Goal: Task Accomplishment & Management: Use online tool/utility

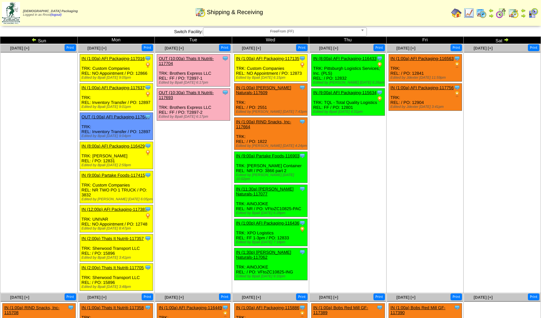
click at [181, 57] on link "OUT (10:00a) Thats It Nutriti-117704" at bounding box center [186, 61] width 55 height 10
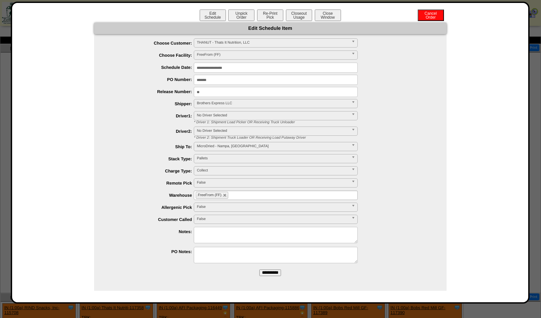
click at [203, 102] on span "Brothers Express LLC" at bounding box center [273, 103] width 152 height 8
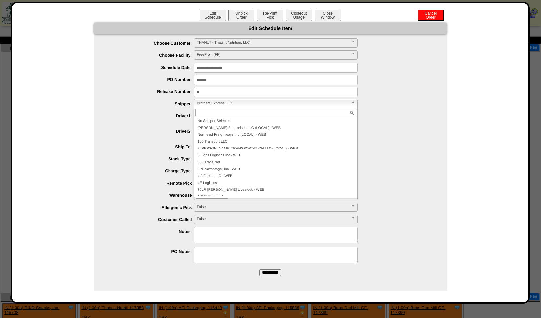
scroll to position [1758, 0]
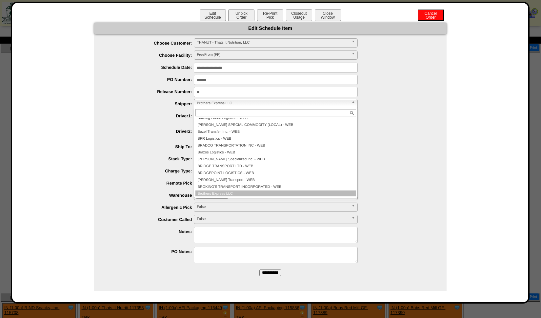
click at [203, 102] on span "Brothers Express LLC" at bounding box center [273, 103] width 152 height 8
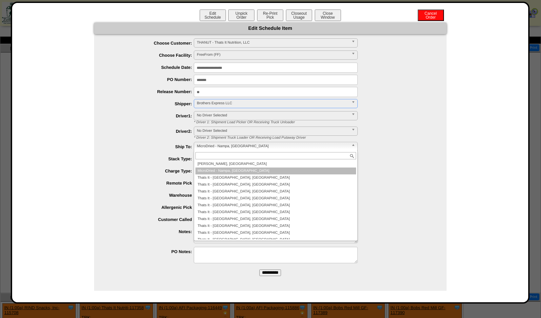
click at [200, 147] on span "MicroDried - Nampa, [GEOGRAPHIC_DATA]" at bounding box center [273, 146] width 152 height 8
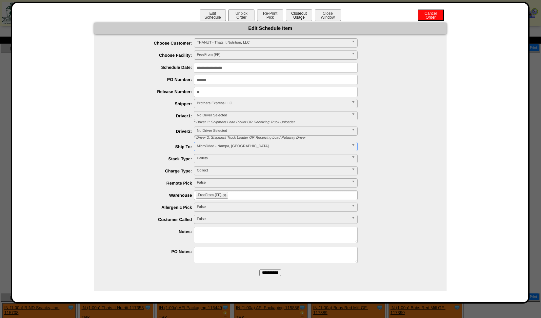
click at [294, 15] on button "Closeout Usage" at bounding box center [299, 15] width 26 height 11
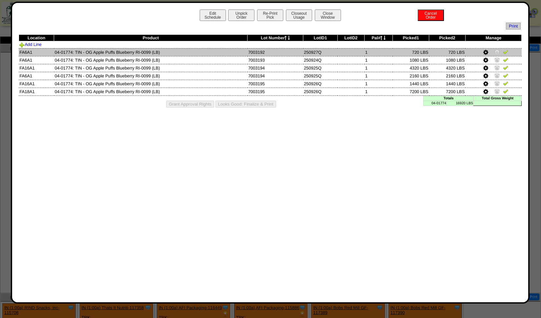
click at [505, 53] on img at bounding box center [505, 51] width 5 height 5
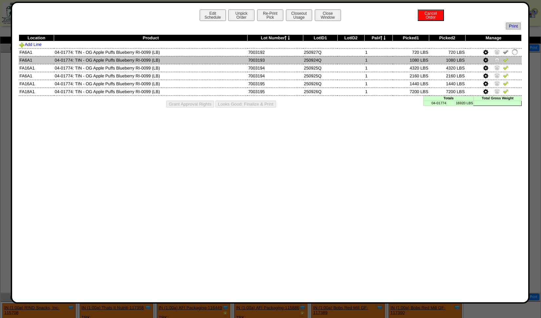
click at [504, 57] on img at bounding box center [505, 59] width 5 height 5
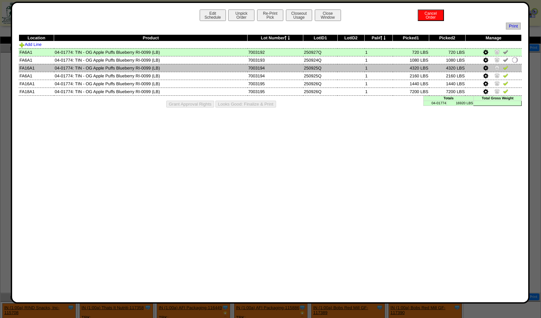
click at [504, 65] on img at bounding box center [505, 67] width 5 height 5
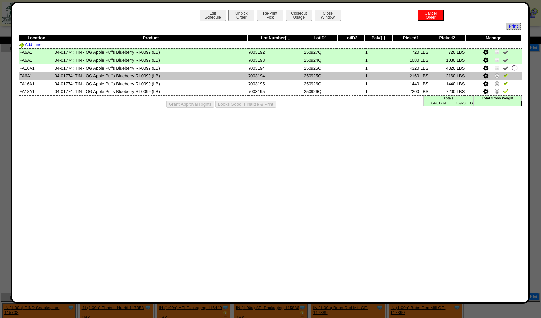
click at [505, 73] on img at bounding box center [505, 75] width 5 height 5
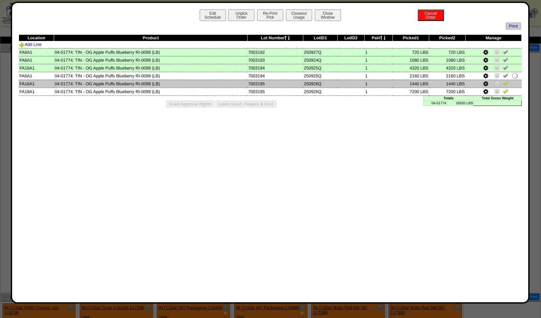
click at [506, 81] on img at bounding box center [505, 83] width 5 height 5
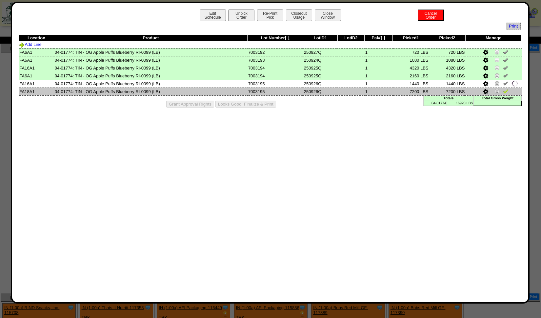
click at [505, 88] on img at bounding box center [505, 90] width 5 height 5
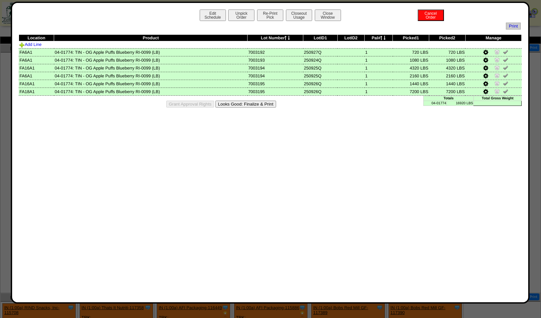
click at [253, 99] on div "Grant Approval Rights Looks Good: Finalize & Print" at bounding box center [270, 104] width 503 height 17
click at [253, 105] on button "Looks Good: Finalize & Print" at bounding box center [245, 104] width 61 height 7
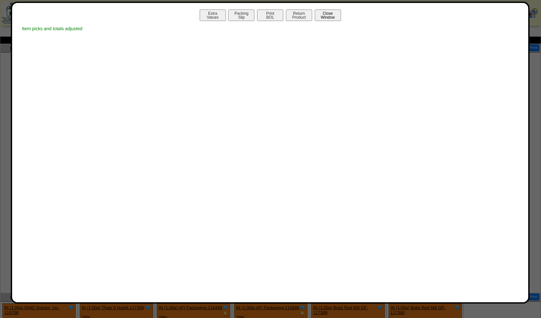
click at [327, 15] on button "Close Window" at bounding box center [328, 15] width 26 height 11
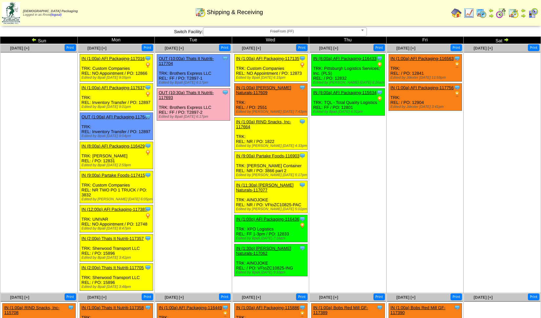
click at [178, 55] on div "Clone Item OUT (10:00a) Thats It Nutriti-117704 Thats It Nutrition, LLC Schedul…" at bounding box center [193, 70] width 73 height 32
click at [184, 58] on link "OUT (10:00a) Thats It Nutriti-117704" at bounding box center [186, 61] width 55 height 10
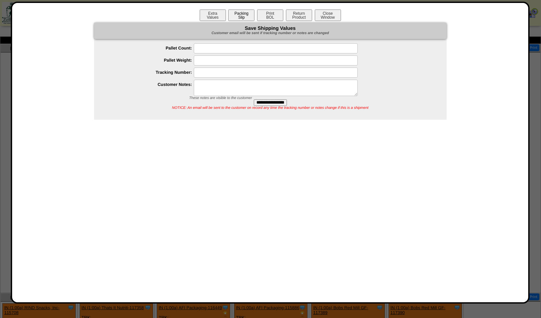
click at [245, 15] on button "Packing Slip" at bounding box center [241, 15] width 26 height 11
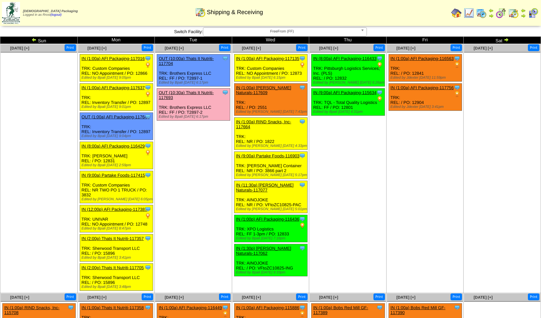
click at [193, 58] on link "OUT (10:00a) Thats It Nutriti-117704" at bounding box center [186, 61] width 55 height 10
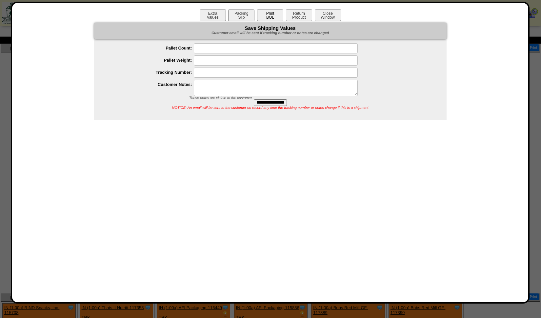
click at [265, 16] on button "Print BOL" at bounding box center [270, 15] width 26 height 11
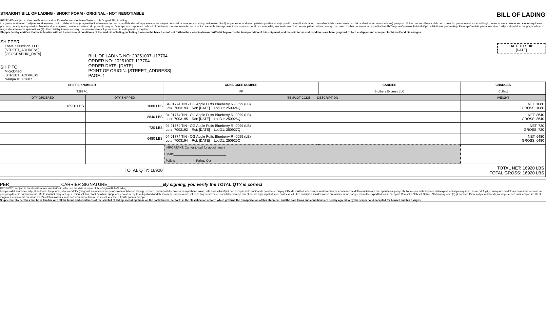
drag, startPoint x: 5, startPoint y: 71, endPoint x: 33, endPoint y: 81, distance: 29.8
click at [33, 81] on div "MicroDried 8100 E Executive Drive Nampa ID, 83687" at bounding box center [46, 75] width 83 height 12
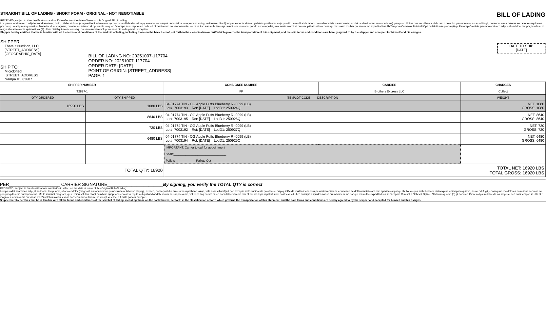
click at [46, 108] on td "16920 LBS" at bounding box center [42, 106] width 85 height 11
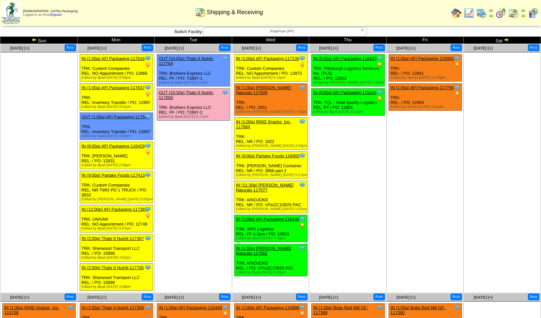
click at [177, 93] on link "OUT (10:30a) Thats It Nutriti-117693" at bounding box center [186, 95] width 55 height 10
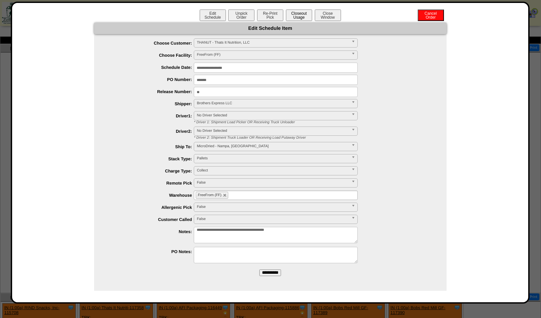
click at [298, 17] on button "Closeout Usage" at bounding box center [299, 15] width 26 height 11
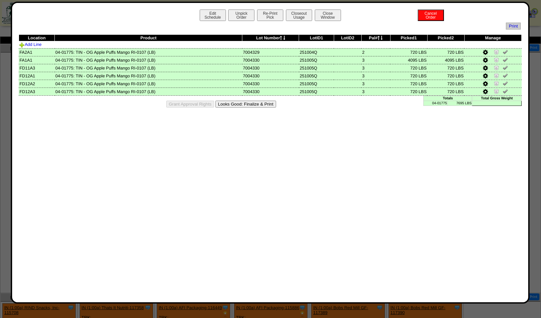
click at [255, 104] on button "Looks Good: Finalize & Print" at bounding box center [245, 104] width 61 height 7
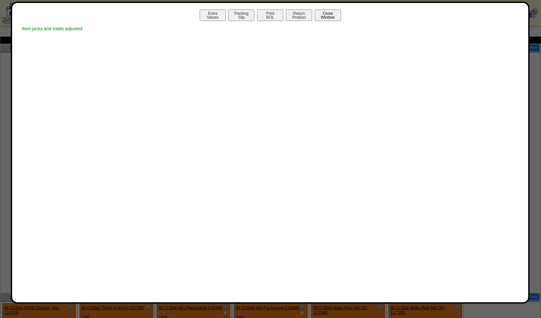
click at [333, 15] on button "Close Window" at bounding box center [328, 15] width 26 height 11
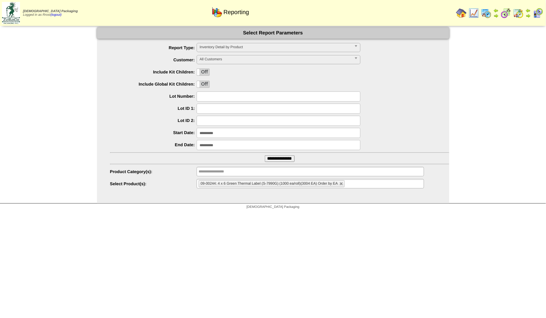
click at [487, 14] on img at bounding box center [486, 13] width 10 height 10
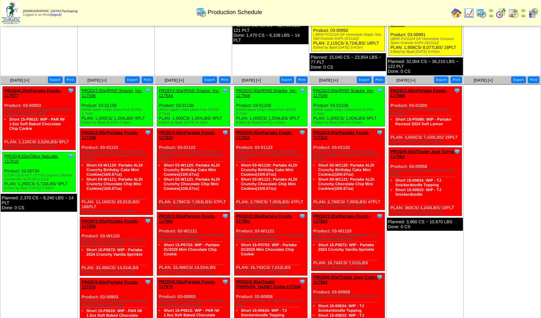
scroll to position [248, 0]
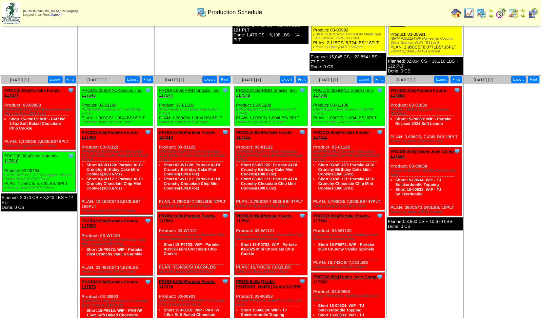
click at [28, 89] on link "PROD(6:00a)Partake Foods-117577" at bounding box center [32, 93] width 57 height 10
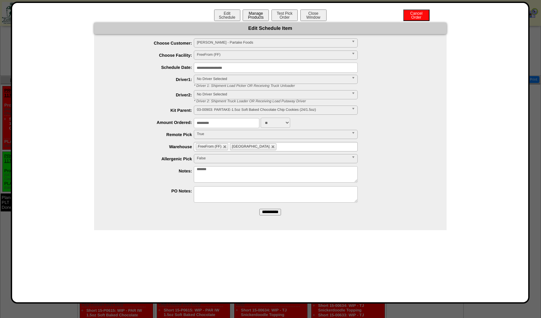
click at [252, 13] on button "Manage Products" at bounding box center [255, 15] width 26 height 11
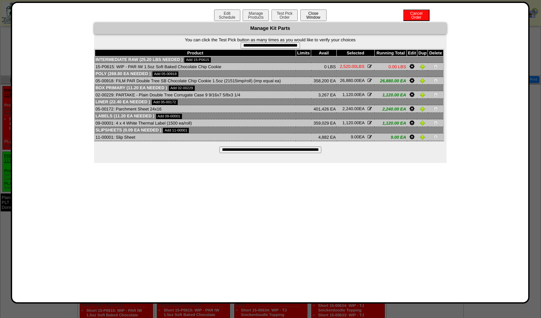
click at [313, 17] on button "Close Window" at bounding box center [313, 15] width 26 height 11
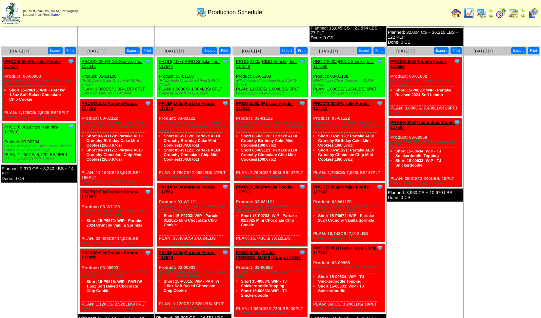
scroll to position [242, 0]
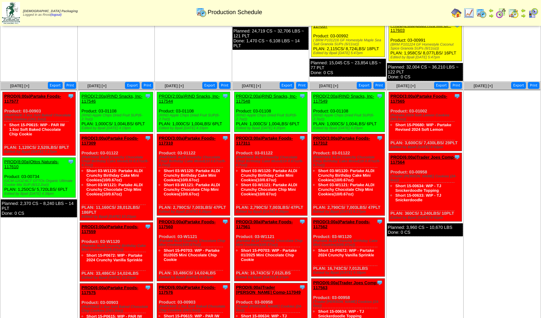
click at [113, 94] on link "PROD(2:00a)RIND Snacks, Inc-117546" at bounding box center [112, 99] width 61 height 10
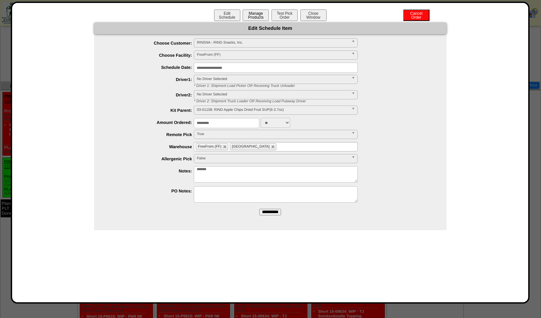
click at [251, 17] on button "Manage Products" at bounding box center [255, 15] width 26 height 11
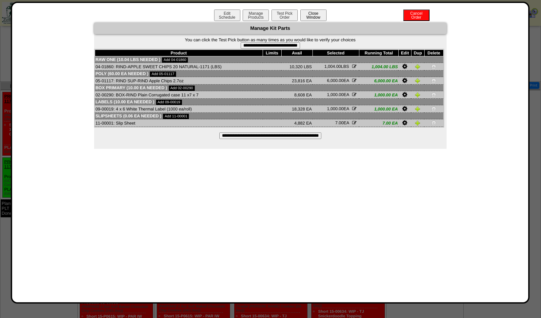
click at [318, 16] on button "Close Window" at bounding box center [313, 15] width 26 height 11
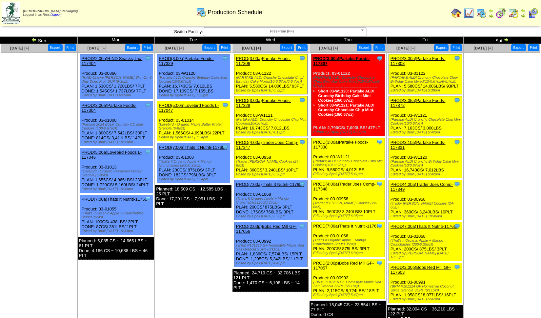
click at [452, 11] on img at bounding box center [456, 13] width 10 height 10
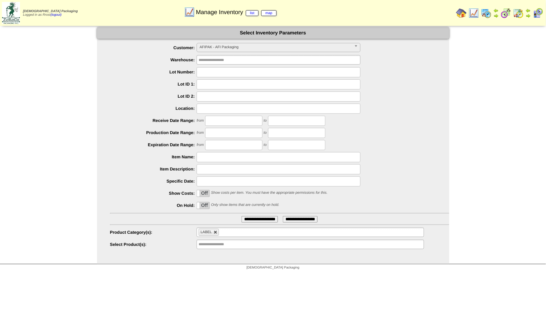
click at [215, 231] on link at bounding box center [216, 232] width 4 height 4
type input "**********"
click at [215, 231] on input "text" at bounding box center [220, 232] width 42 height 8
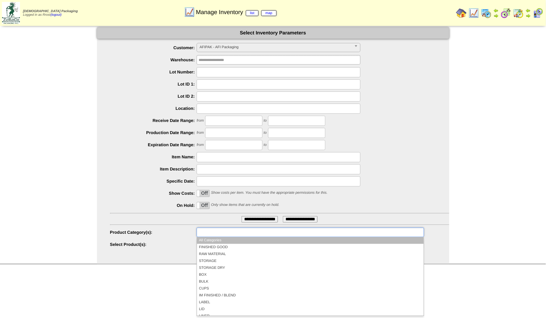
click at [158, 234] on label "Product Category(s):" at bounding box center [153, 232] width 87 height 5
type input "**********"
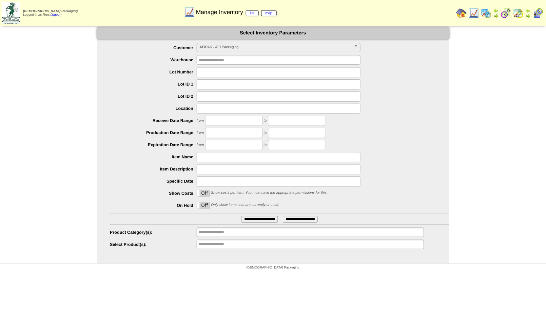
click at [231, 42] on form "**********" at bounding box center [273, 138] width 352 height 222
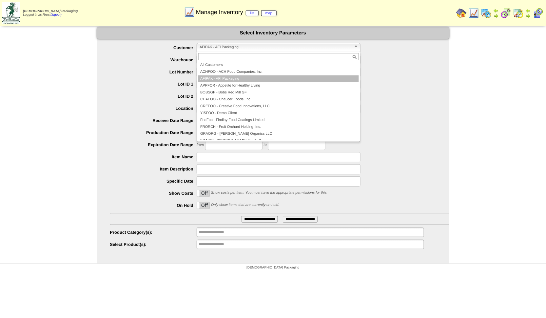
click at [229, 52] on div "AFIPAK - AFI Packaging All Customers ACHFOO - ACH Food Companies, Inc. AFIPAK -…" at bounding box center [279, 47] width 164 height 9
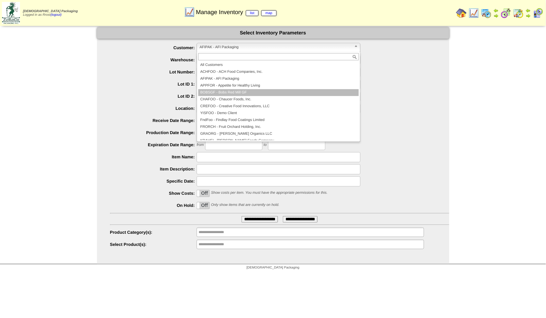
scroll to position [141, 0]
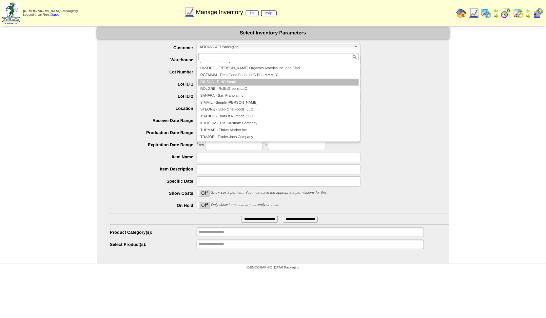
click at [241, 82] on li "RINSNA - RIND Snacks, Inc." at bounding box center [278, 82] width 161 height 7
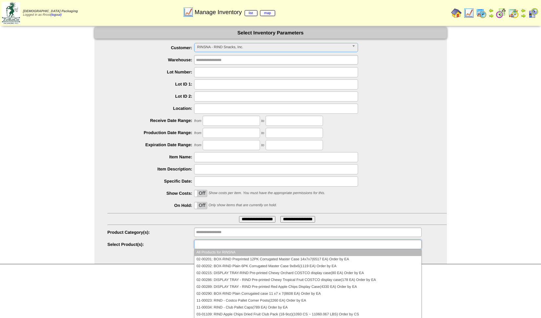
click at [210, 242] on input "text" at bounding box center [217, 244] width 42 height 8
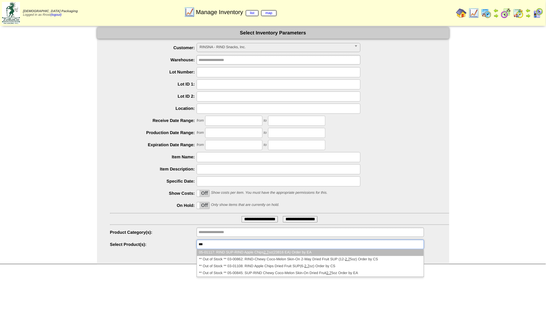
type input "***"
click at [220, 251] on li "05-01117: RIND SUP-RIND Apple Chips 2.7 oz(23816 EA) Order by EA" at bounding box center [310, 252] width 226 height 7
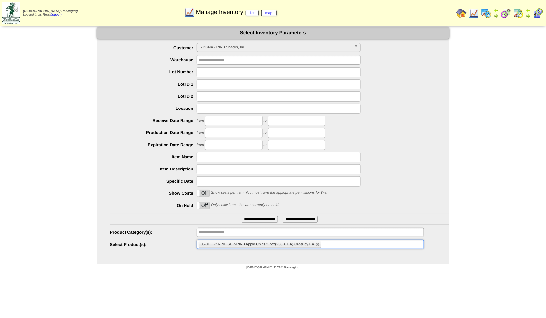
click at [248, 218] on input "**********" at bounding box center [259, 219] width 36 height 7
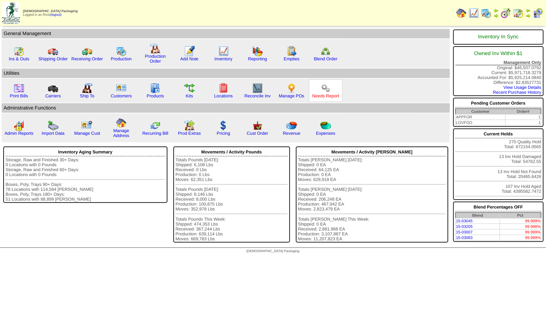
click at [318, 97] on link "Needs Report" at bounding box center [325, 95] width 27 height 5
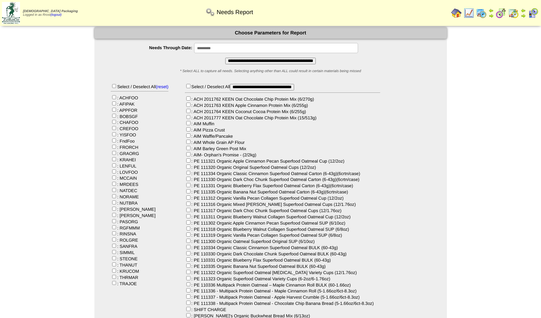
click at [228, 61] on input "**********" at bounding box center [270, 61] width 90 height 7
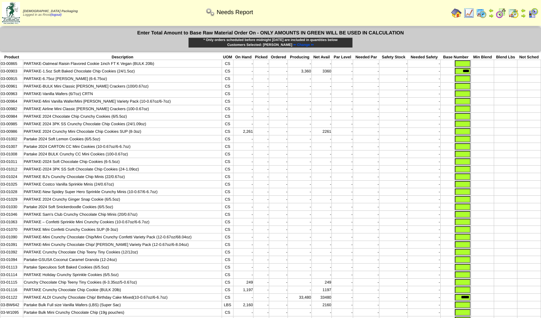
drag, startPoint x: 456, startPoint y: 70, endPoint x: 506, endPoint y: 66, distance: 50.3
click at [506, 66] on tbody "Product Description UOM On Hand Picked Ordered Producing Net Avail Par Level Ne…" at bounding box center [270, 203] width 540 height 299
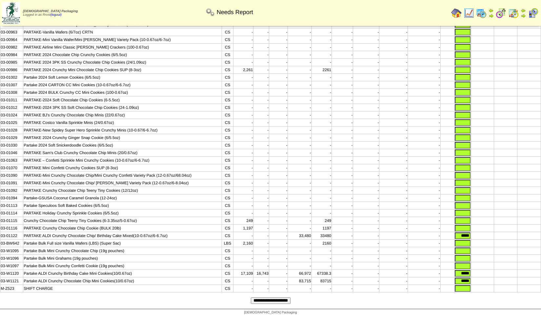
scroll to position [68, 0]
drag, startPoint x: 456, startPoint y: 232, endPoint x: 545, endPoint y: 233, distance: 88.8
click at [541, 233] on html "[DEMOGRAPHIC_DATA] Packaging Logged in as Rrost (logout) Print All" at bounding box center [270, 127] width 541 height 379
drag, startPoint x: 457, startPoint y: 271, endPoint x: 488, endPoint y: 260, distance: 32.2
click at [488, 260] on tbody "Product Description UOM On Hand Picked Ordered Producing Net Avail Par Level Ne…" at bounding box center [270, 142] width 540 height 299
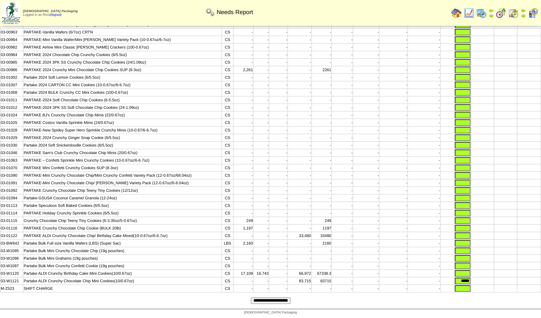
drag, startPoint x: 457, startPoint y: 282, endPoint x: 504, endPoint y: 277, distance: 46.8
click at [504, 277] on tr "03-W1121 Partake ALDI Crunchy Chocolate Chip Mini Cookies(10/0.67oz) CS - - - 8…" at bounding box center [270, 281] width 540 height 8
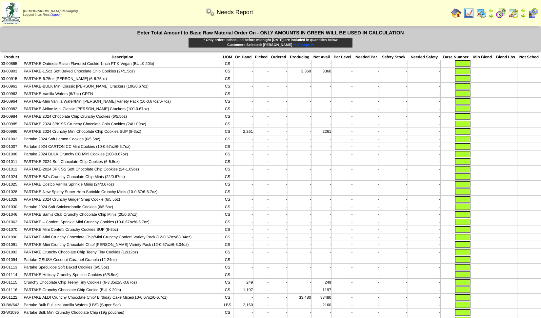
click at [468, 78] on input "text" at bounding box center [462, 78] width 16 height 7
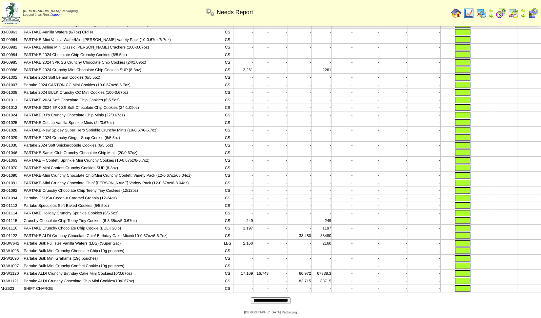
type input "*****"
click at [266, 297] on input "**********" at bounding box center [271, 300] width 40 height 7
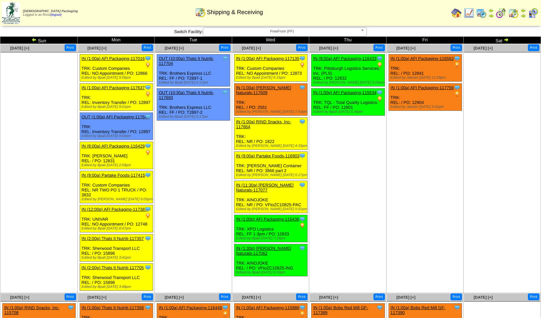
click at [457, 61] on link "AFI Packaging ScheduleID: 116563 176 LBS: 04-P0771 (PAR- Kemin Fortium R10 0162…" at bounding box center [457, 60] width 7 height 5
